Goal: Information Seeking & Learning: Understand process/instructions

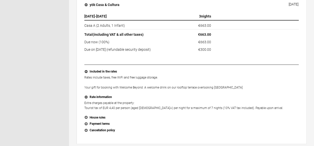
scroll to position [131, 0]
click at [91, 116] on button "House rules" at bounding box center [191, 118] width 214 height 7
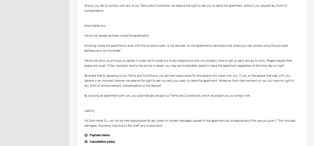
scroll to position [654, 0]
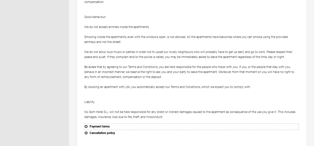
click at [93, 125] on button "Payment terms" at bounding box center [191, 127] width 214 height 7
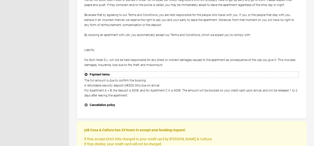
scroll to position [713, 0]
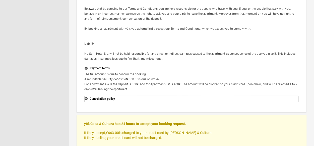
click at [95, 98] on button "Cancellation policy" at bounding box center [191, 99] width 214 height 7
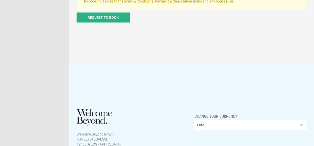
scroll to position [951, 0]
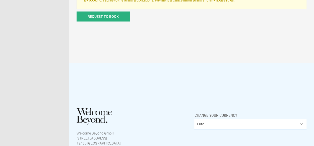
click at [199, 120] on select "Euro British Pound Sterling United States Dollar Argentine Peso Australian Doll…" at bounding box center [250, 125] width 112 height 10
select select "USD"
click at [194, 120] on select "Euro British Pound Sterling United States Dollar Argentine Peso Australian Doll…" at bounding box center [250, 125] width 112 height 10
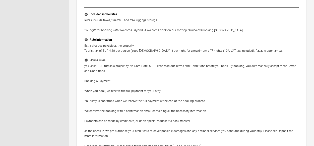
scroll to position [189, 0]
